Goal: Find specific page/section: Find specific page/section

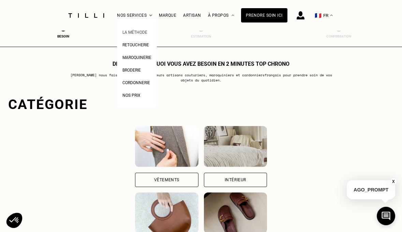
click at [143, 35] on span "La Méthode" at bounding box center [134, 32] width 25 height 5
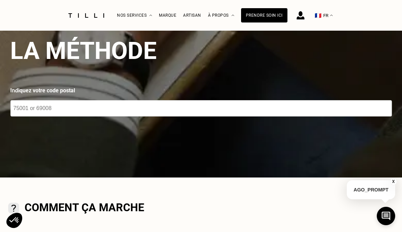
scroll to position [34, 0]
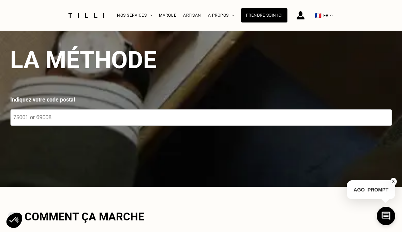
click at [145, 126] on input "number" at bounding box center [201, 117] width 382 height 16
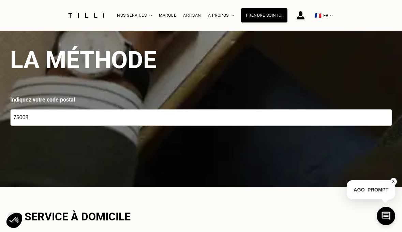
click at [159, 126] on input "75008" at bounding box center [201, 117] width 382 height 16
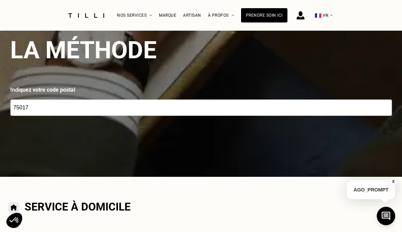
scroll to position [0, 0]
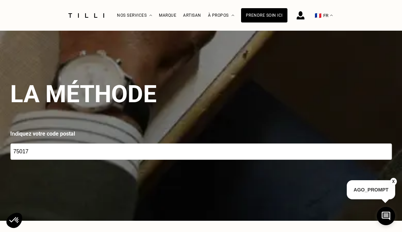
click at [140, 160] on input "75017" at bounding box center [201, 152] width 382 height 16
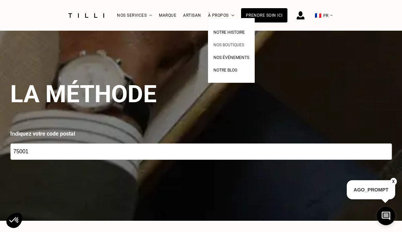
type input "75001"
click at [244, 47] on span "Nos boutiques" at bounding box center [228, 45] width 31 height 5
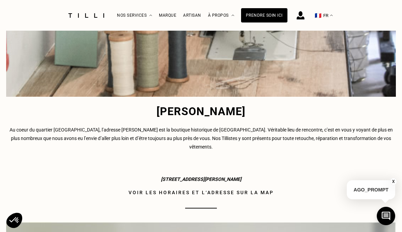
scroll to position [614, 0]
